Goal: Use online tool/utility: Utilize a website feature to perform a specific function

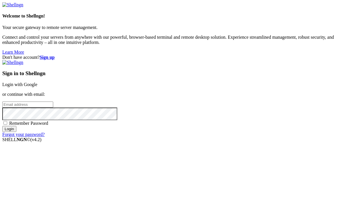
click at [37, 82] on link "Login with Google" at bounding box center [19, 84] width 35 height 5
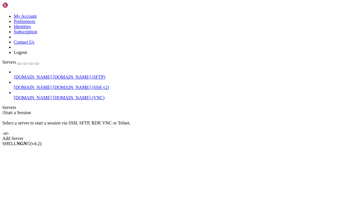
click at [32, 95] on span "[DOMAIN_NAME]" at bounding box center [33, 97] width 38 height 5
